Goal: Information Seeking & Learning: Learn about a topic

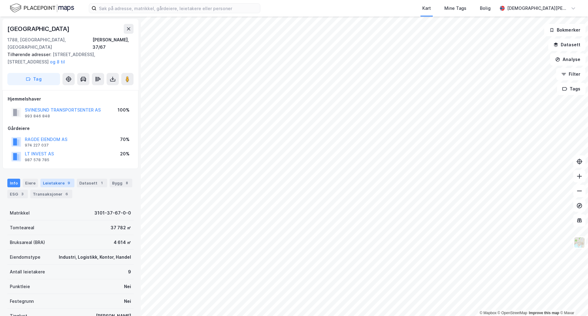
click at [52, 179] on div "Leietakere 9" at bounding box center [57, 183] width 34 height 9
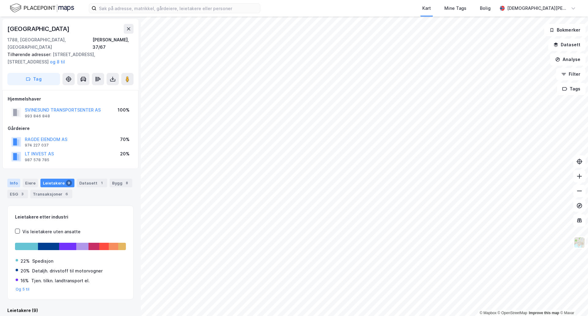
click at [12, 179] on div "Info" at bounding box center [13, 183] width 13 height 9
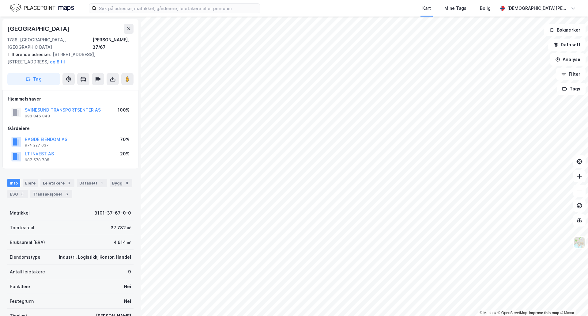
scroll to position [2, 0]
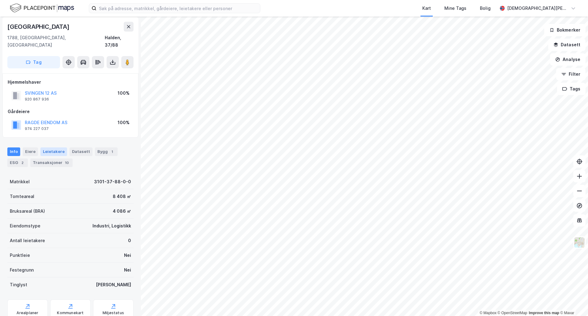
click at [44, 147] on div "Leietakere" at bounding box center [53, 151] width 27 height 9
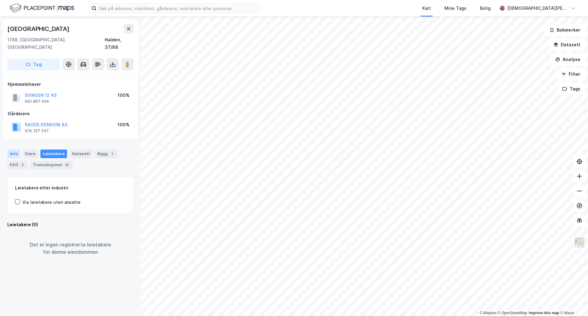
click at [14, 150] on div "Info" at bounding box center [13, 154] width 13 height 9
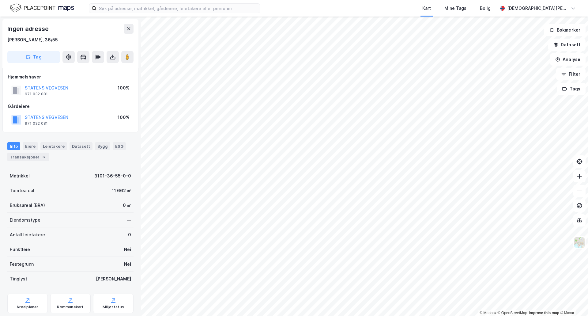
scroll to position [2, 0]
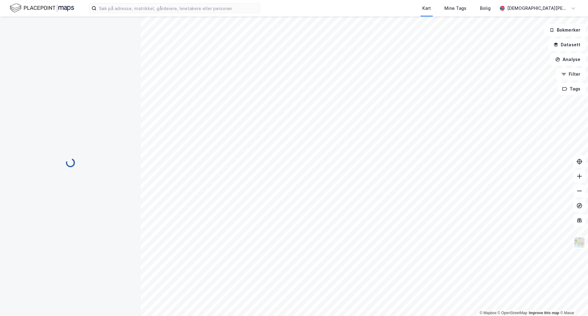
scroll to position [2, 0]
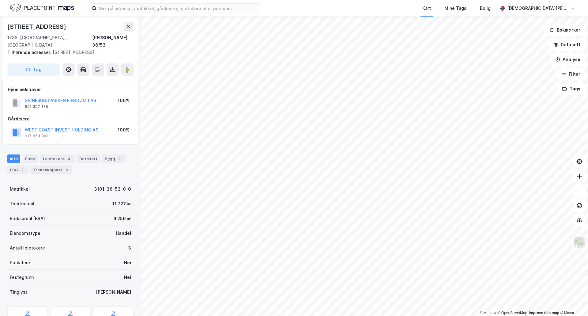
scroll to position [2, 0]
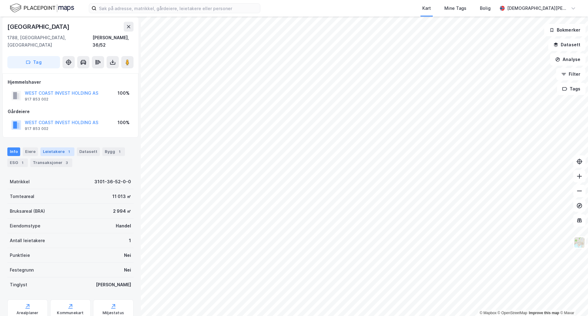
click at [48, 147] on div "Leietakere 1" at bounding box center [57, 151] width 34 height 9
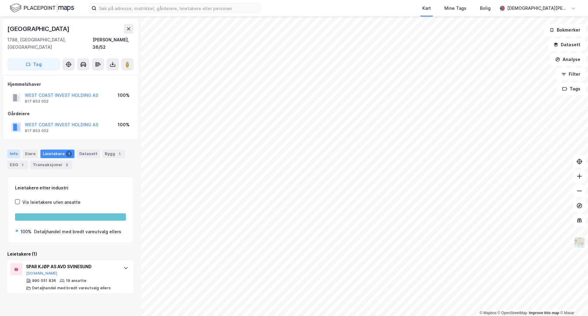
click at [16, 150] on div "Info" at bounding box center [13, 154] width 13 height 9
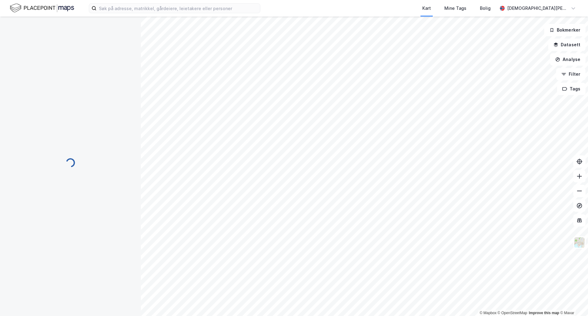
scroll to position [2, 0]
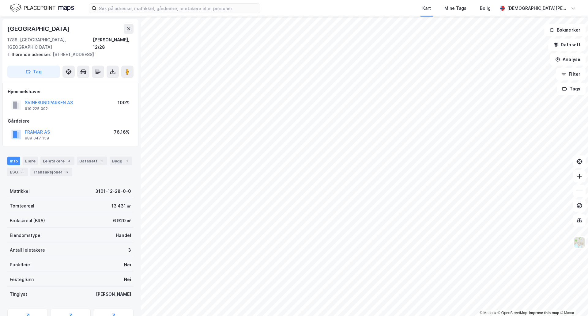
scroll to position [2, 0]
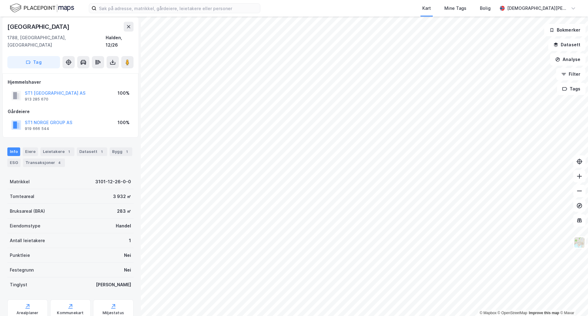
scroll to position [2, 0]
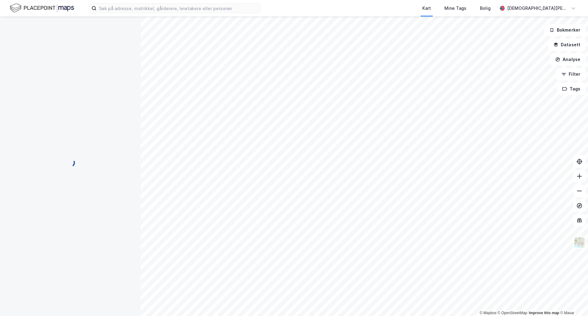
scroll to position [2, 0]
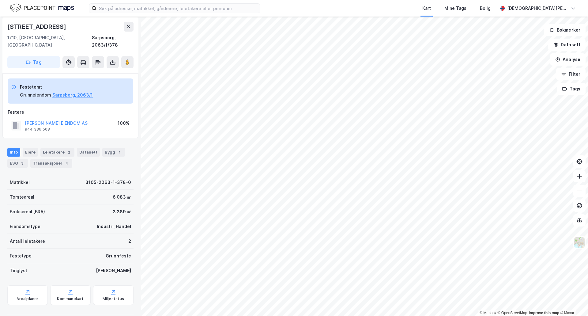
scroll to position [2, 0]
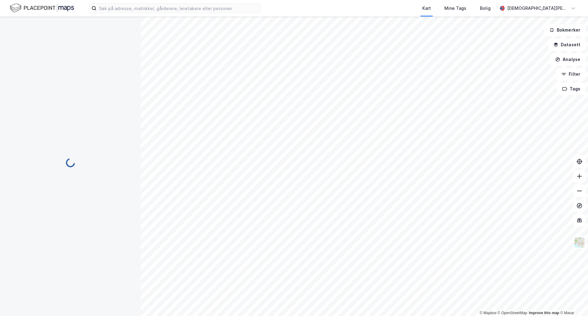
scroll to position [2, 0]
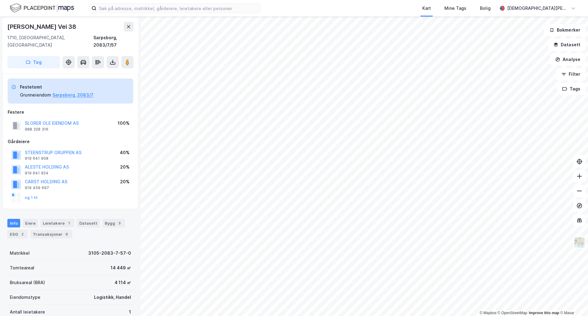
scroll to position [2, 0]
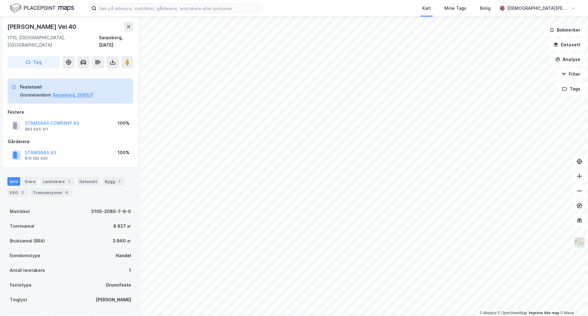
scroll to position [2, 0]
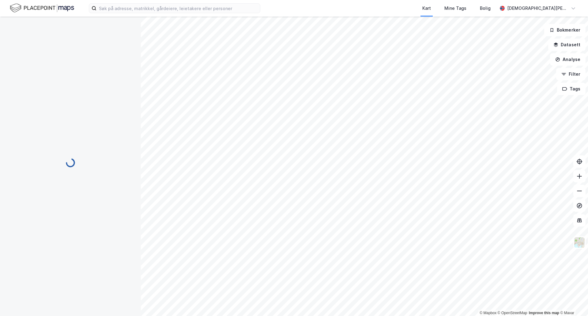
scroll to position [2, 0]
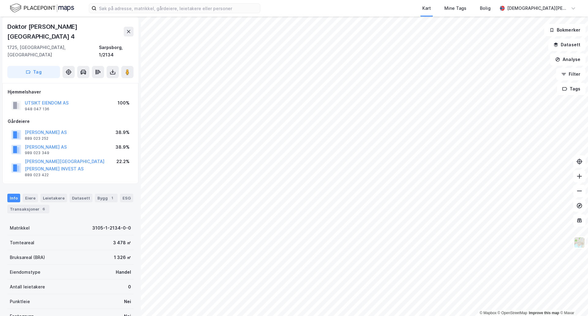
scroll to position [2, 0]
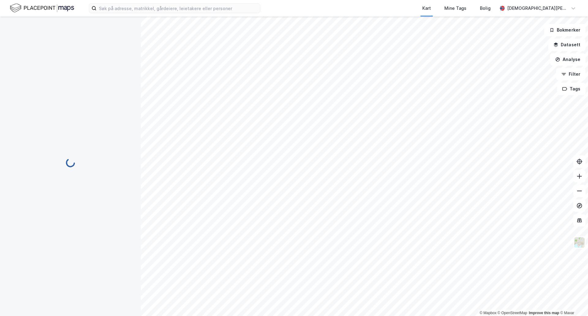
scroll to position [2, 0]
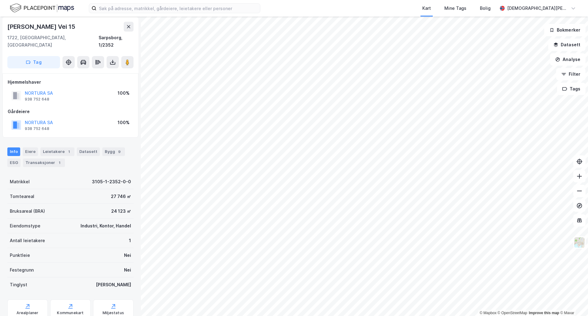
scroll to position [2, 0]
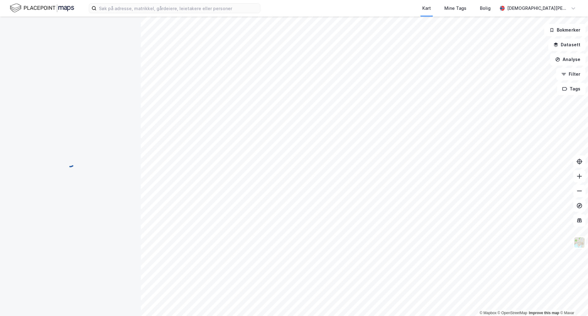
scroll to position [2, 0]
click at [235, 88] on button "Lukk" at bounding box center [233, 89] width 17 height 10
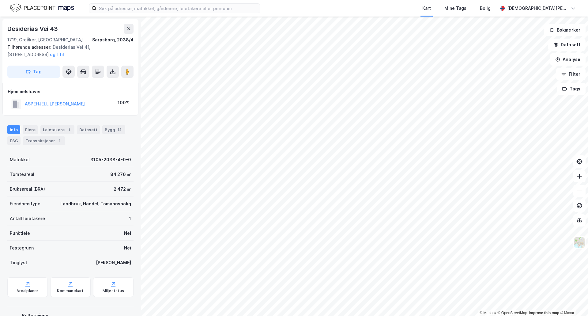
scroll to position [2, 0]
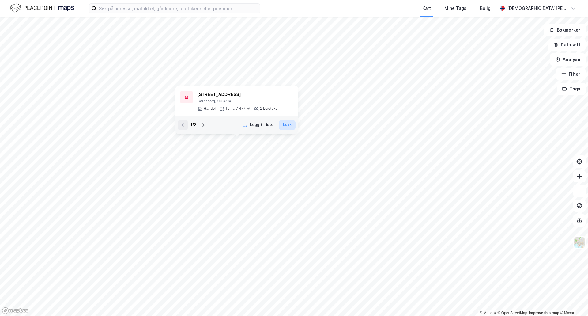
click at [283, 124] on button "Lukk" at bounding box center [287, 125] width 17 height 10
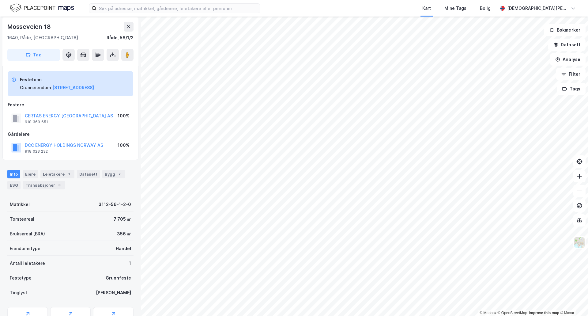
scroll to position [2, 0]
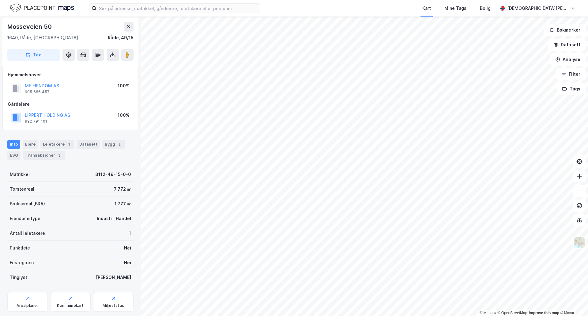
scroll to position [2, 0]
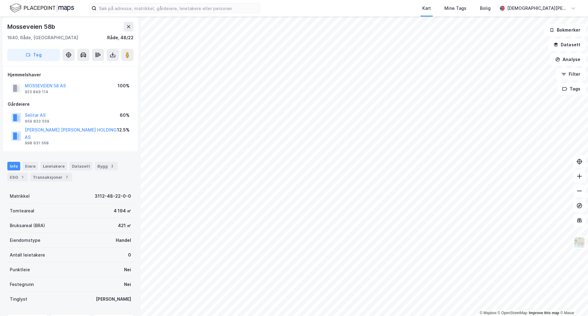
scroll to position [2, 0]
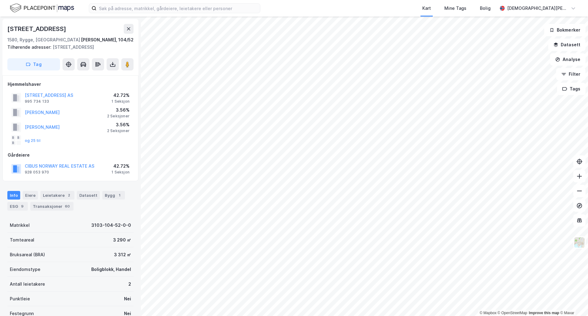
scroll to position [2, 0]
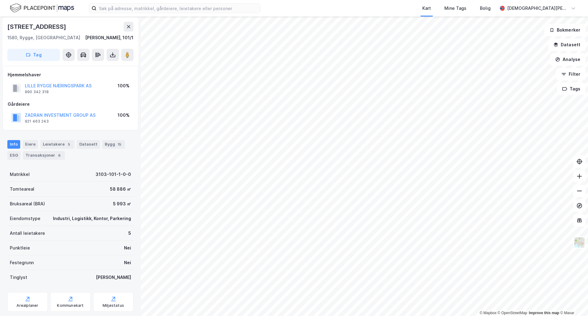
scroll to position [2, 0]
click at [0, 0] on button "ZADRAN INVESTMENT GROUP AS" at bounding box center [0, 0] width 0 height 0
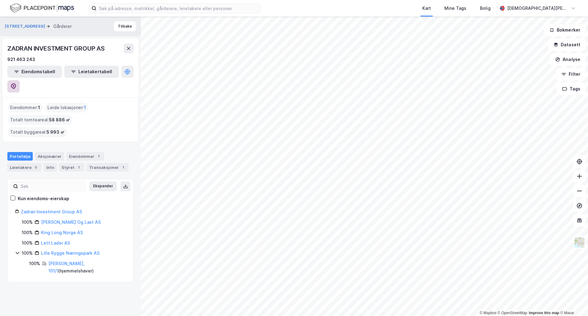
click at [16, 83] on icon at bounding box center [13, 86] width 5 height 6
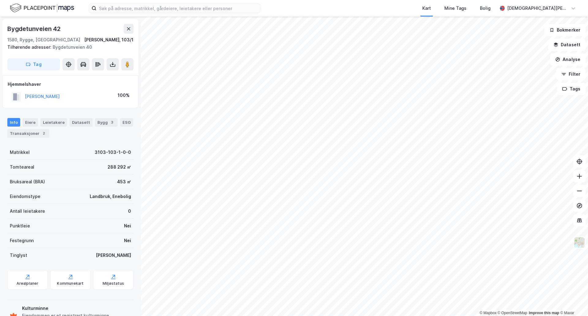
scroll to position [2, 0]
